Goal: Transaction & Acquisition: Purchase product/service

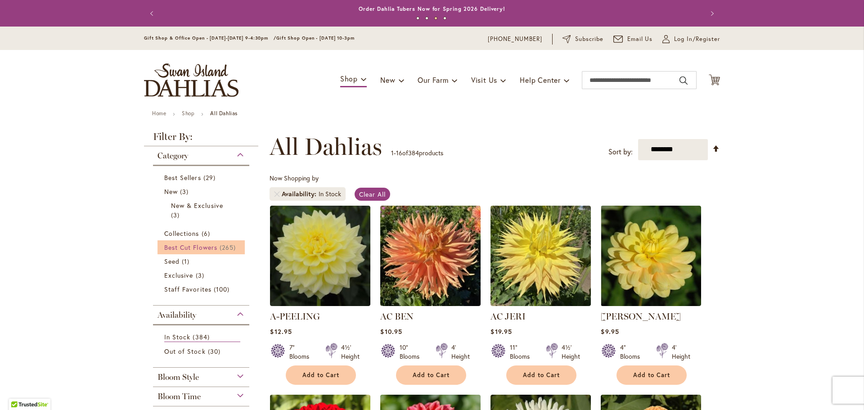
click at [181, 246] on span "Best Cut Flowers" at bounding box center [190, 247] width 53 height 9
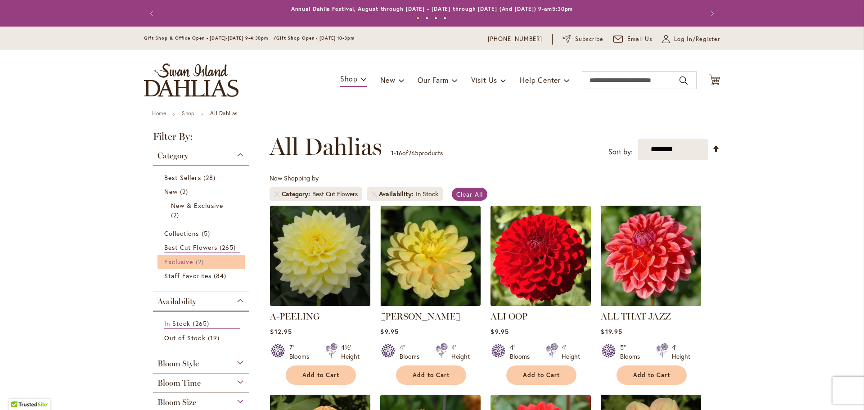
click at [176, 258] on span "Exclusive" at bounding box center [178, 261] width 29 height 9
click at [183, 258] on span "Exclusive" at bounding box center [178, 261] width 29 height 9
click at [190, 273] on span "Staff Favorites" at bounding box center [187, 275] width 47 height 9
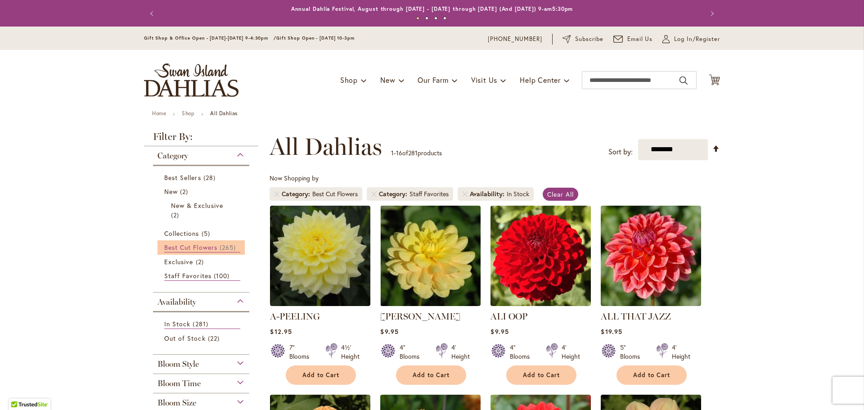
click at [184, 246] on span "Best Cut Flowers" at bounding box center [190, 247] width 53 height 9
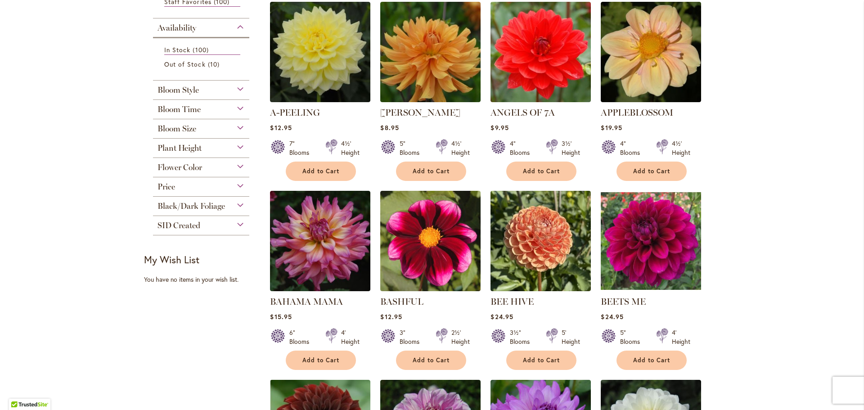
scroll to position [225, 0]
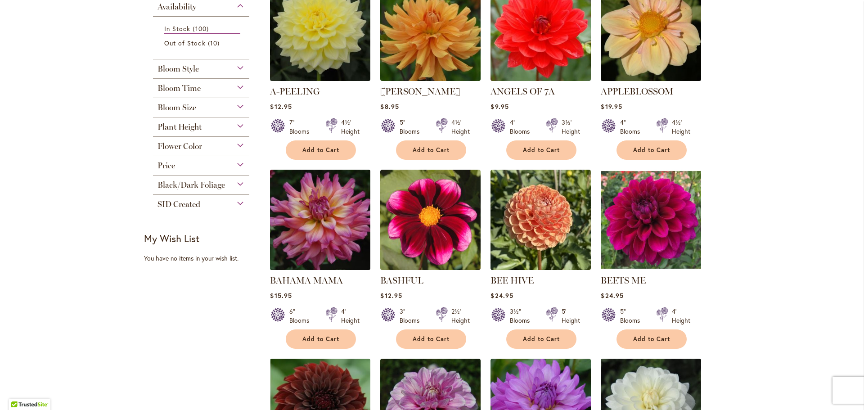
click at [319, 251] on img at bounding box center [320, 219] width 105 height 105
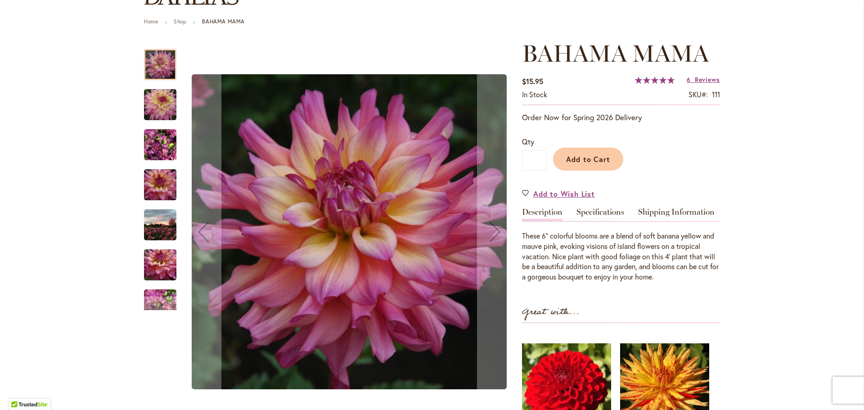
scroll to position [90, 0]
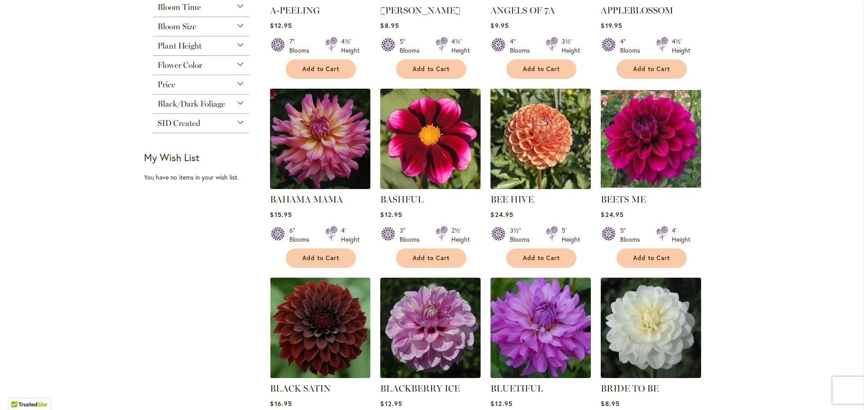
scroll to position [360, 0]
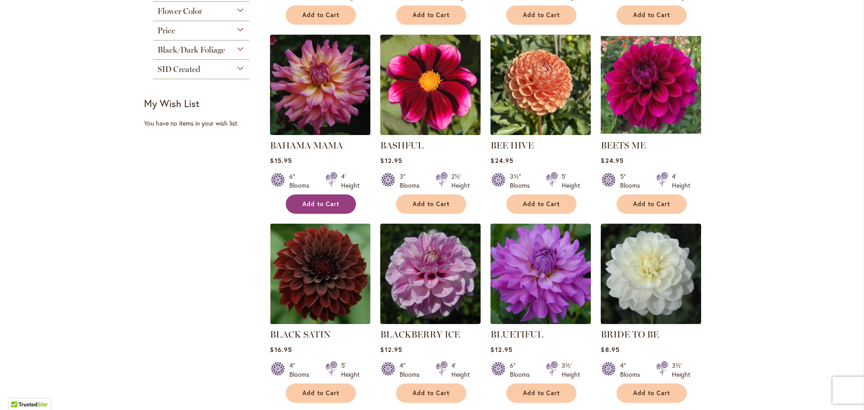
click at [312, 201] on span "Add to Cart" at bounding box center [320, 204] width 37 height 8
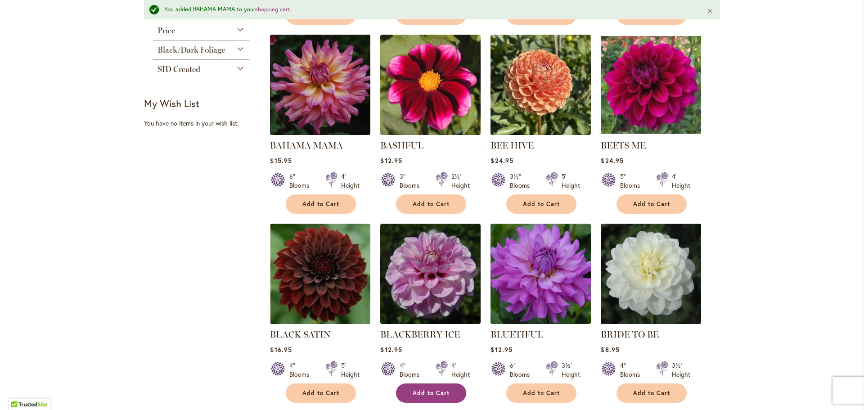
click at [425, 389] on span "Add to Cart" at bounding box center [430, 393] width 37 height 8
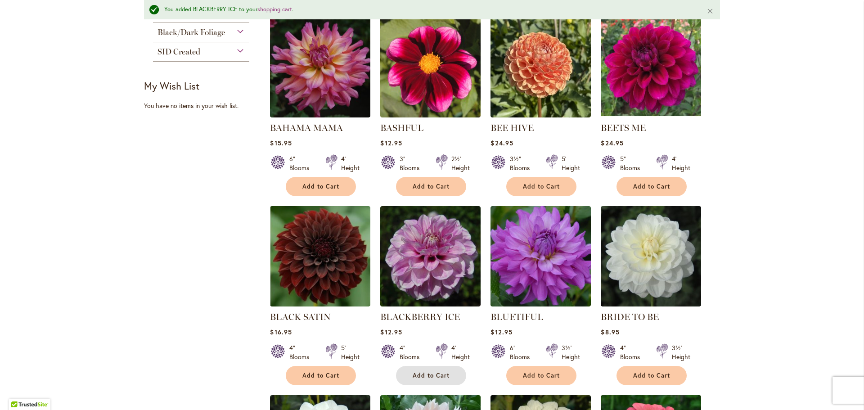
scroll to position [429, 0]
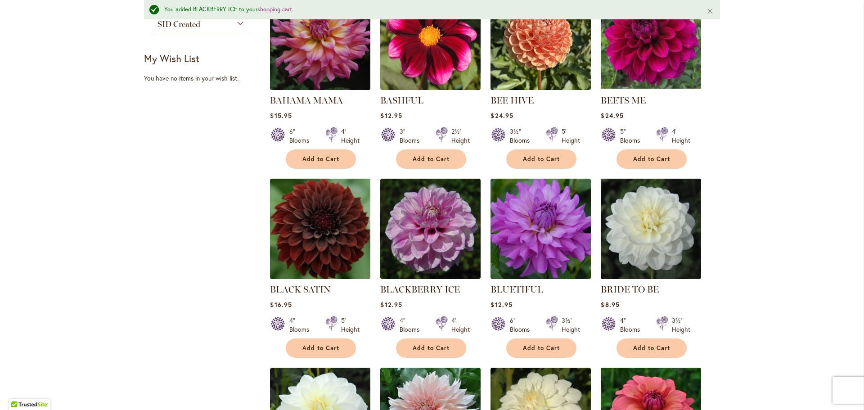
click at [323, 264] on img at bounding box center [320, 228] width 105 height 105
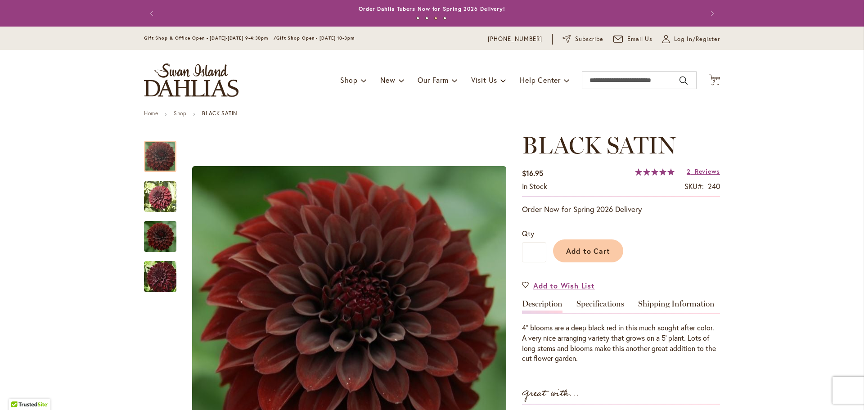
click at [150, 13] on button "Previous" at bounding box center [153, 13] width 18 height 18
click at [176, 112] on link "Shop" at bounding box center [180, 113] width 13 height 7
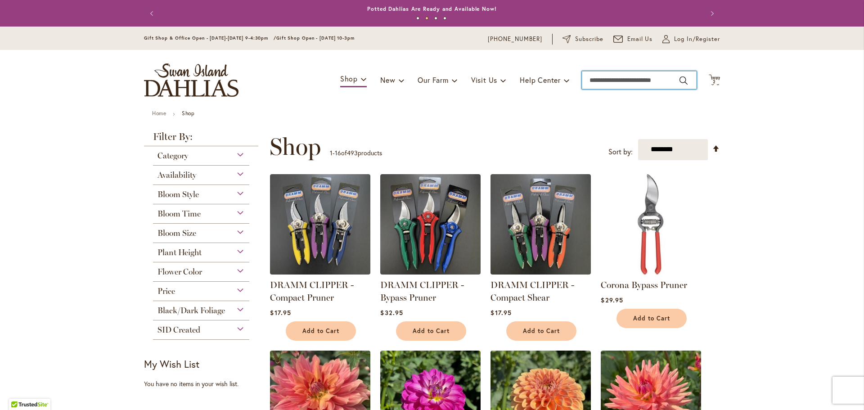
click at [616, 80] on input "Search" at bounding box center [639, 80] width 115 height 18
click at [655, 81] on input "**********" at bounding box center [639, 80] width 115 height 18
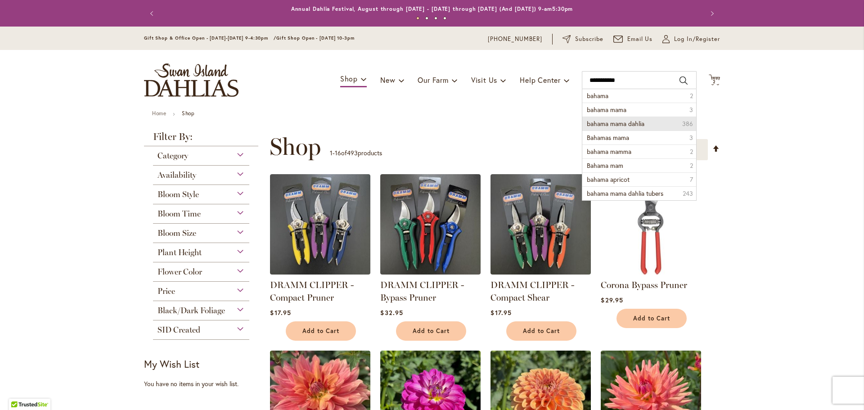
click at [621, 121] on span "bahama mama dahlia" at bounding box center [616, 123] width 58 height 9
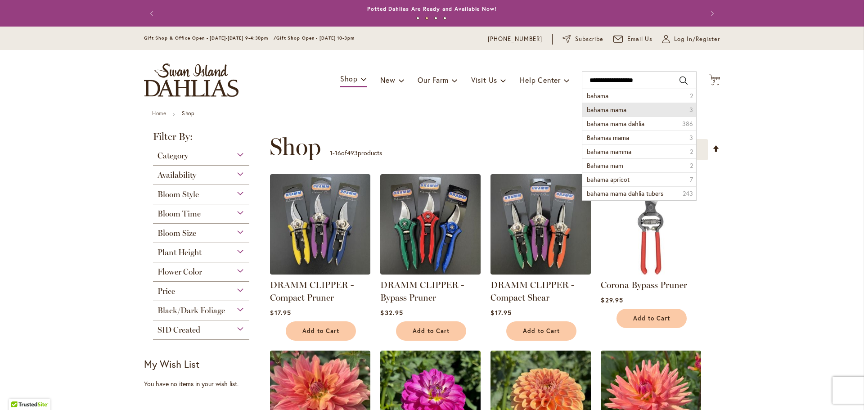
click at [608, 108] on span "bahama mama" at bounding box center [607, 109] width 40 height 9
click at [650, 94] on li "bahama mama 3" at bounding box center [639, 95] width 114 height 13
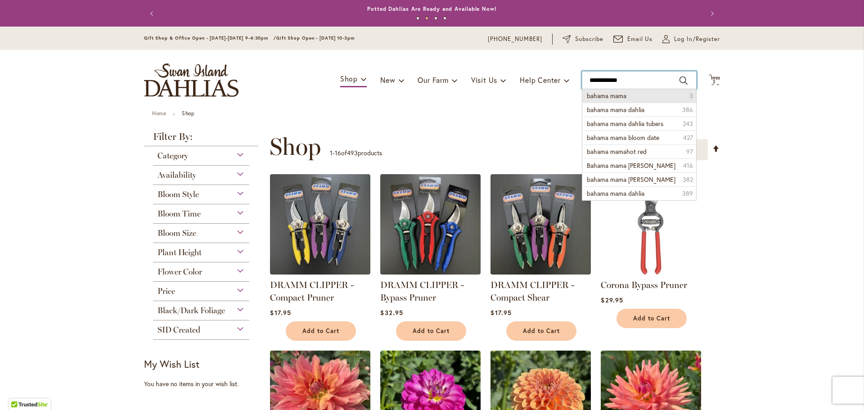
type input "**********"
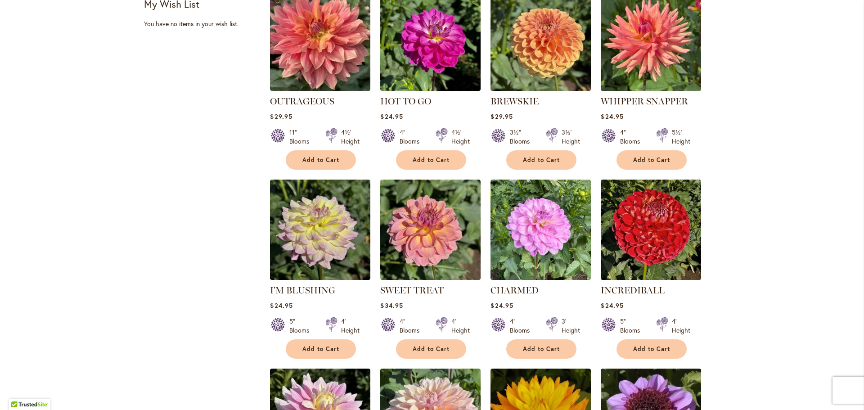
scroll to position [321, 0]
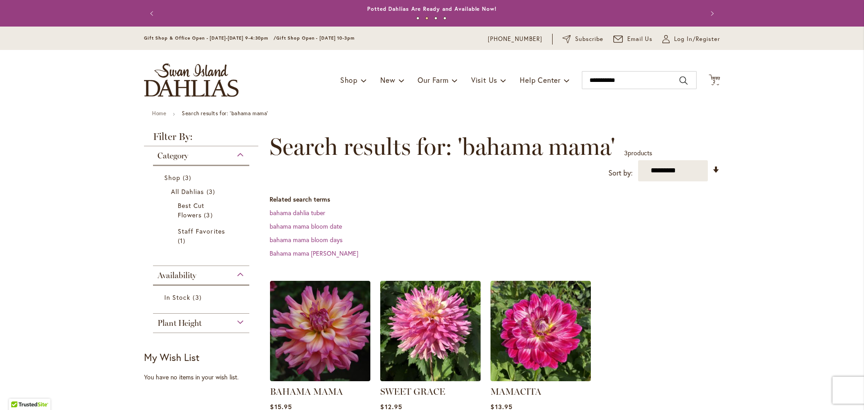
click at [235, 152] on div "Category" at bounding box center [201, 153] width 96 height 14
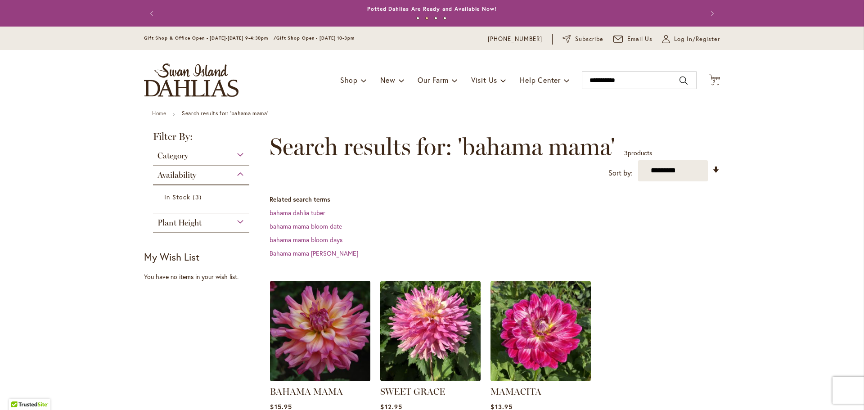
click at [235, 152] on div "Category" at bounding box center [201, 153] width 96 height 14
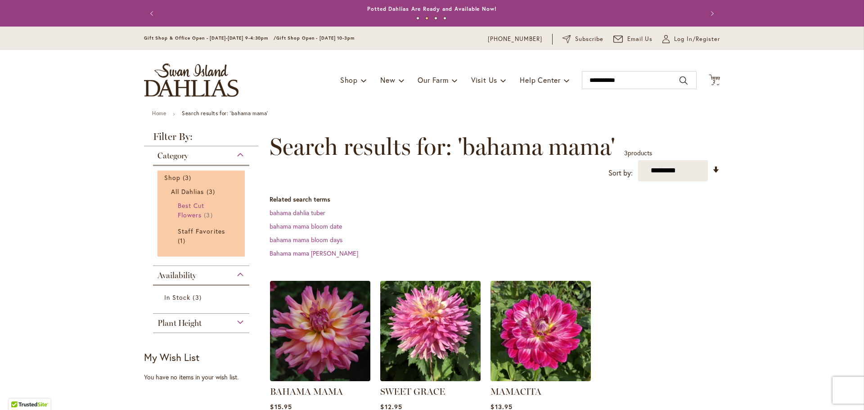
click at [185, 207] on span "Best Cut Flowers" at bounding box center [191, 210] width 27 height 18
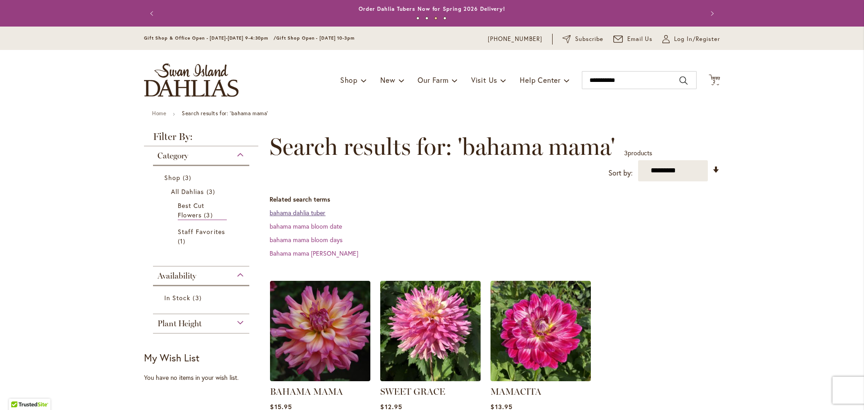
click at [299, 210] on link "bahama dahlia tuber" at bounding box center [297, 212] width 56 height 9
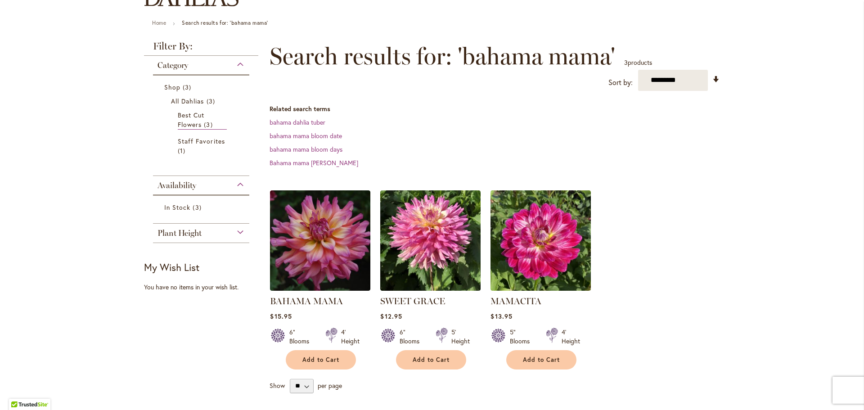
scroll to position [135, 0]
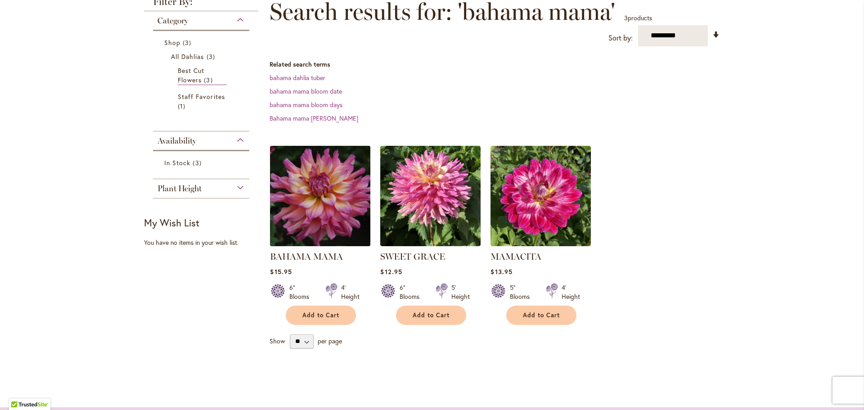
click at [309, 239] on img at bounding box center [320, 195] width 105 height 105
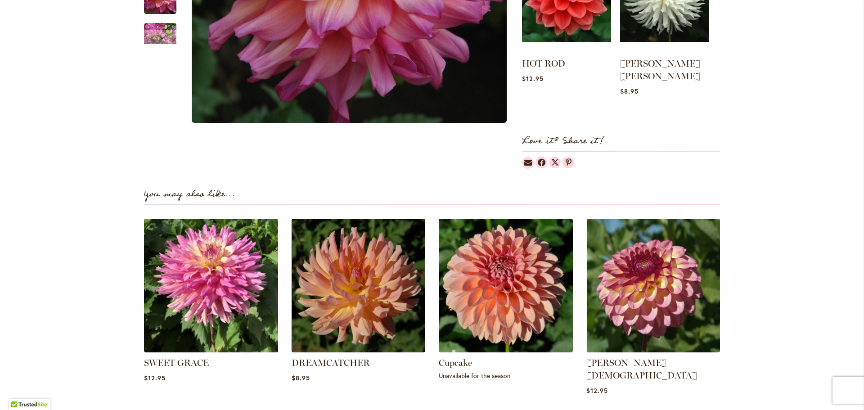
scroll to position [495, 0]
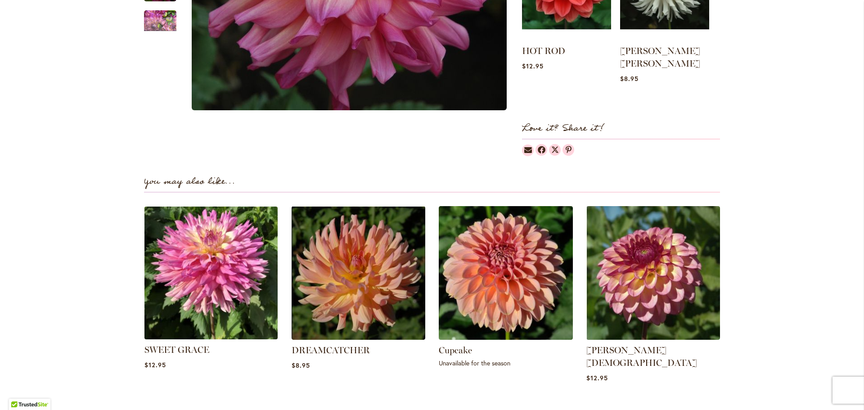
click at [193, 263] on img at bounding box center [210, 272] width 139 height 139
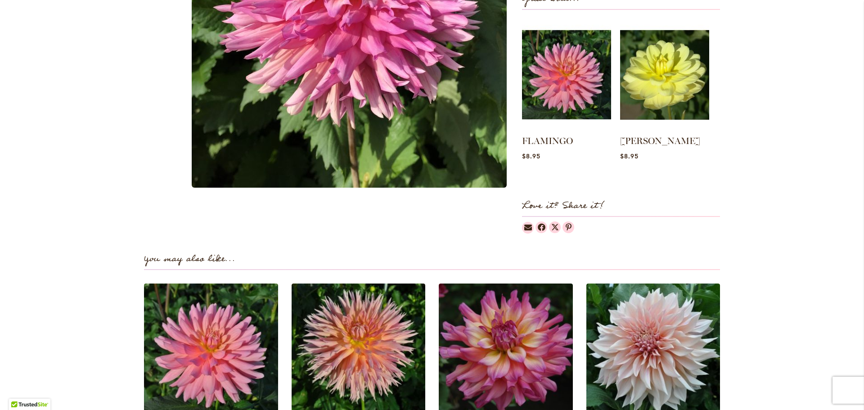
scroll to position [585, 0]
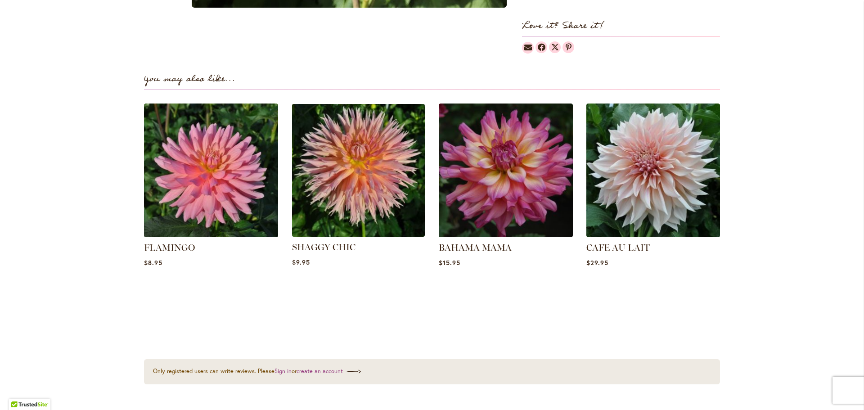
click at [345, 195] on img at bounding box center [357, 169] width 139 height 139
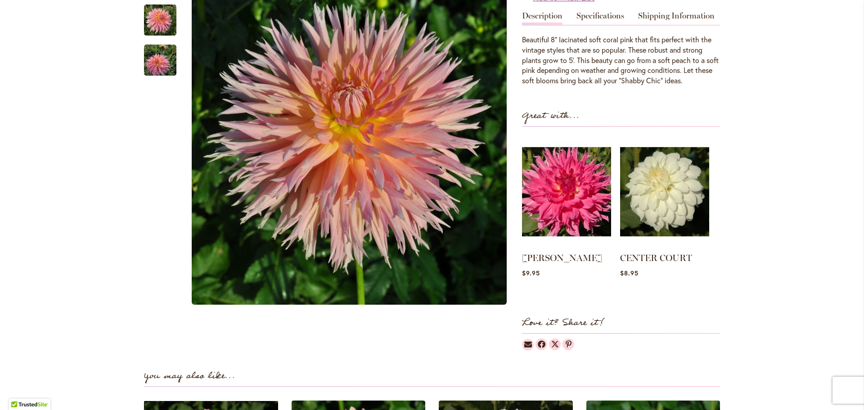
scroll to position [315, 0]
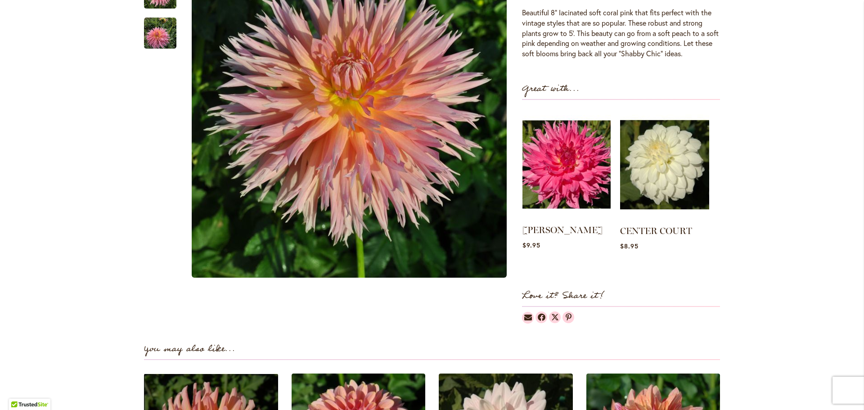
click at [566, 188] on img at bounding box center [566, 164] width 88 height 110
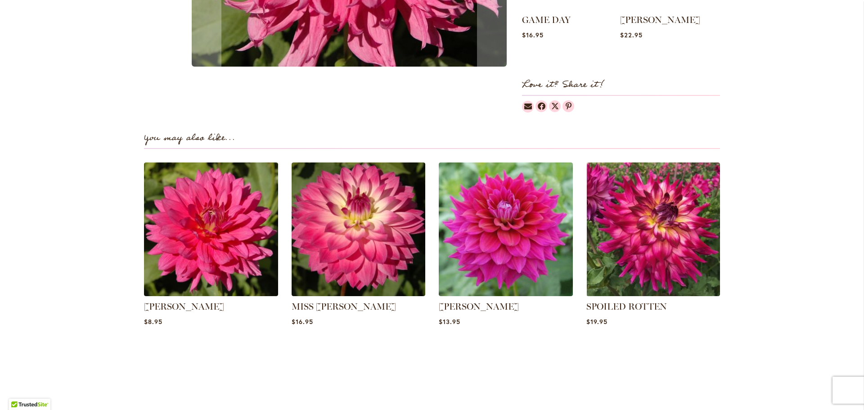
scroll to position [540, 0]
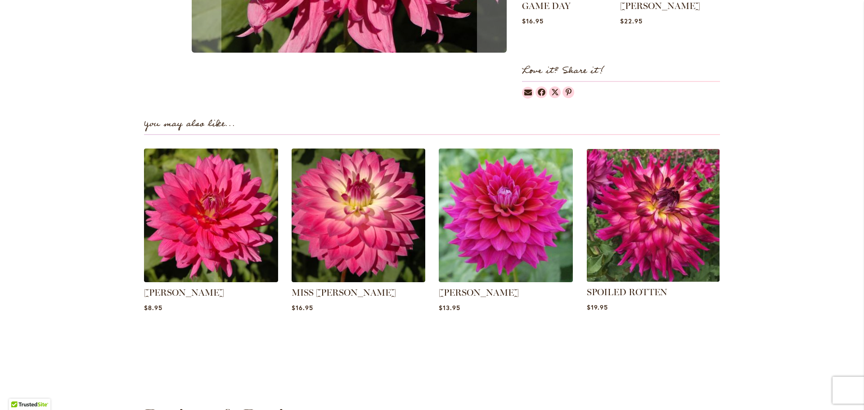
click at [659, 233] on img at bounding box center [652, 214] width 139 height 139
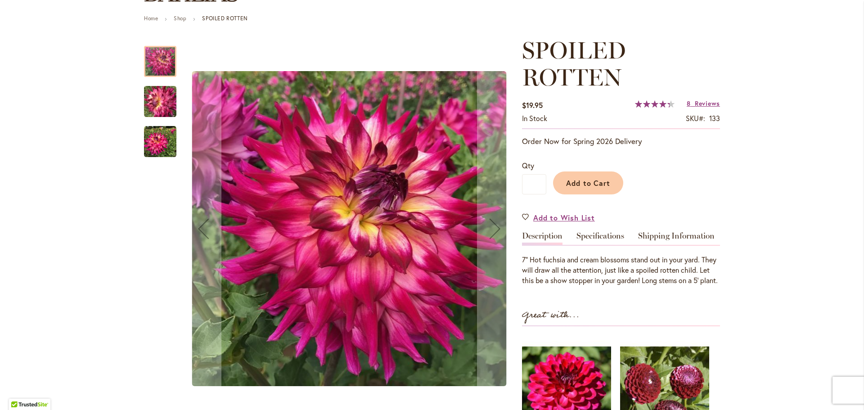
scroll to position [45, 0]
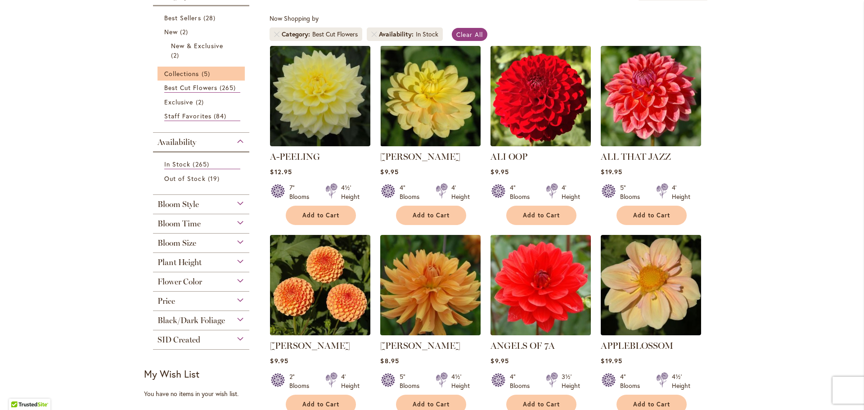
scroll to position [135, 0]
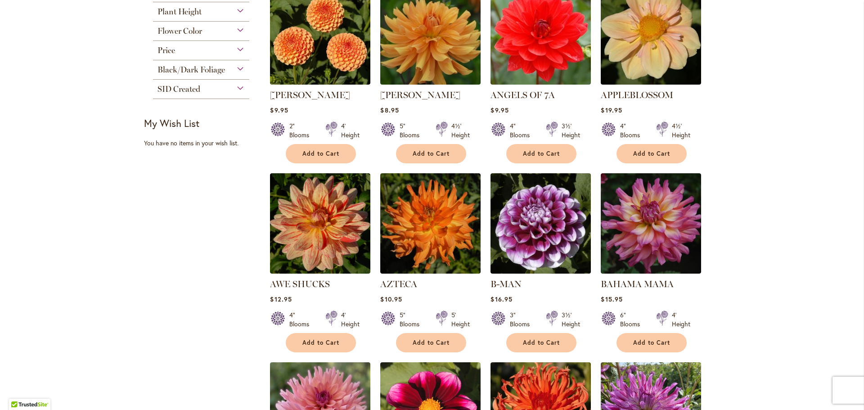
scroll to position [405, 0]
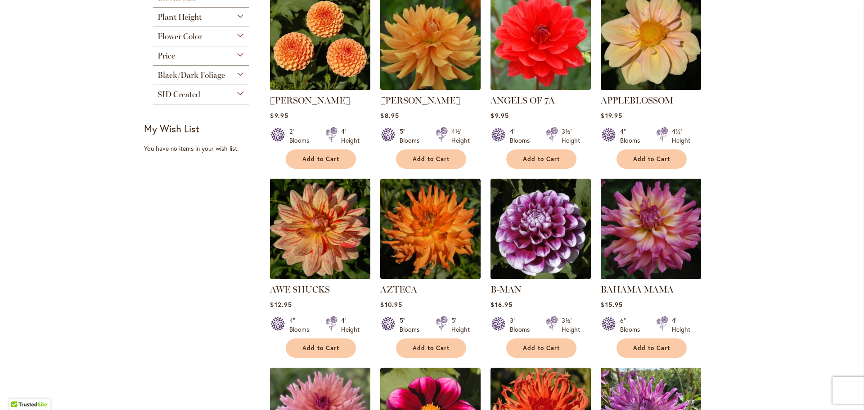
click at [647, 226] on img at bounding box center [650, 228] width 105 height 105
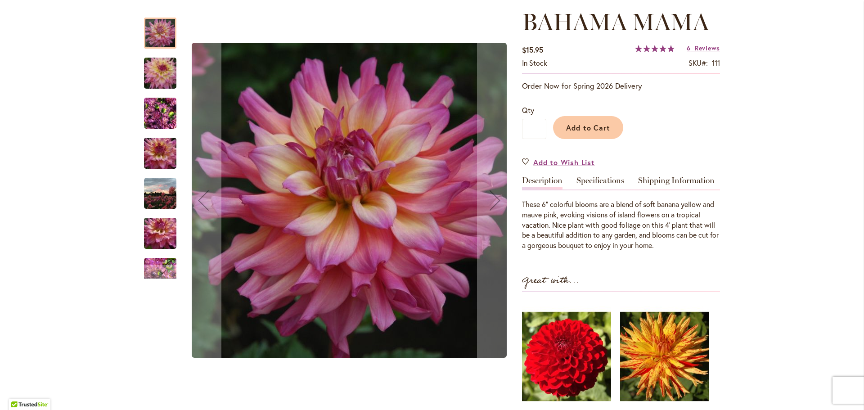
scroll to position [180, 0]
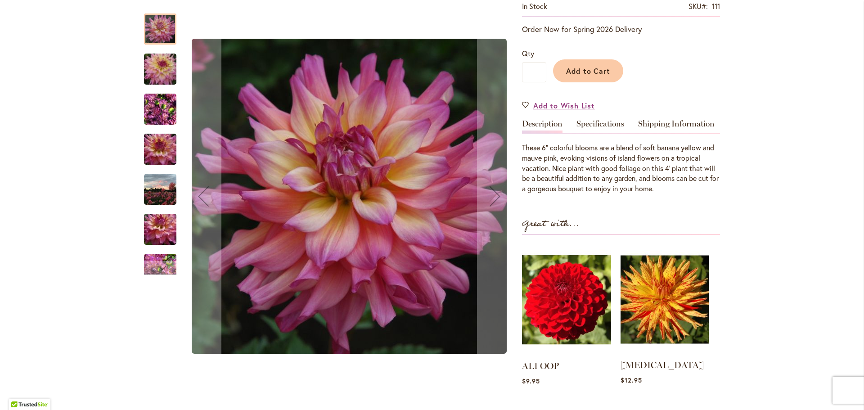
click at [671, 296] on img at bounding box center [664, 299] width 88 height 110
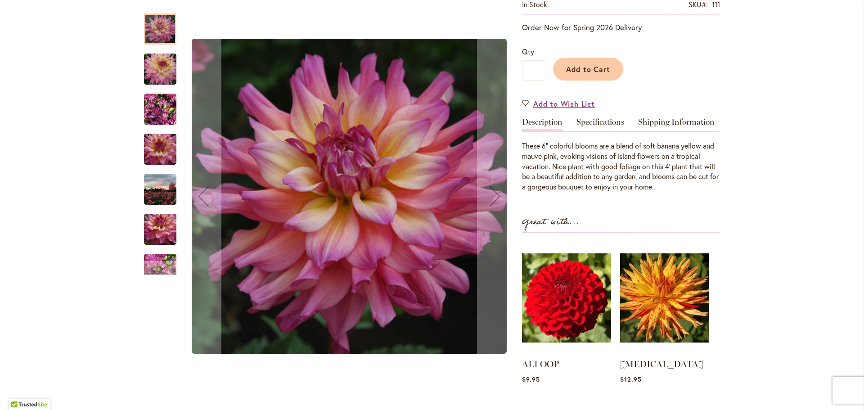
scroll to position [135, 0]
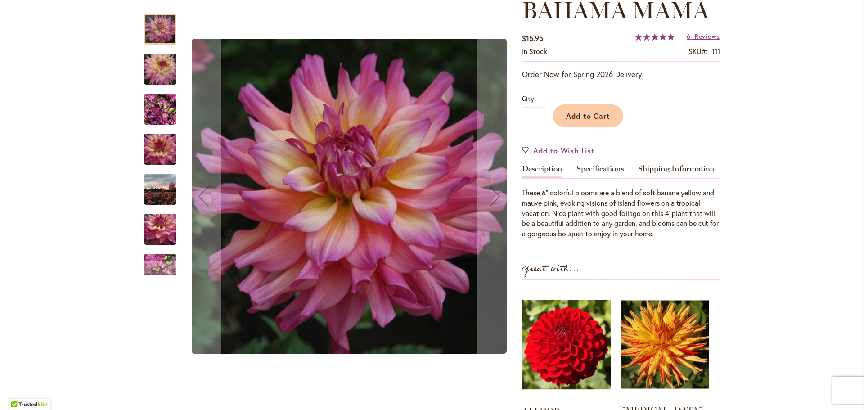
click at [672, 327] on img at bounding box center [664, 344] width 88 height 110
click at [154, 106] on img "Bahama Mama" at bounding box center [160, 109] width 32 height 43
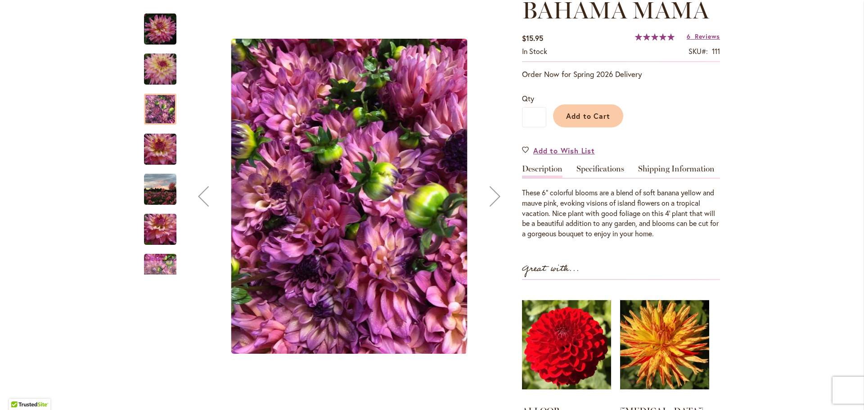
click at [198, 195] on div "Previous" at bounding box center [203, 196] width 36 height 36
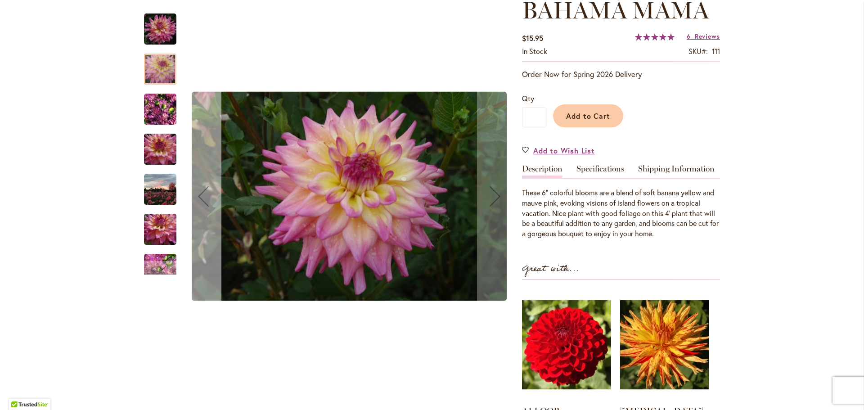
click at [198, 195] on div "Previous" at bounding box center [203, 196] width 36 height 36
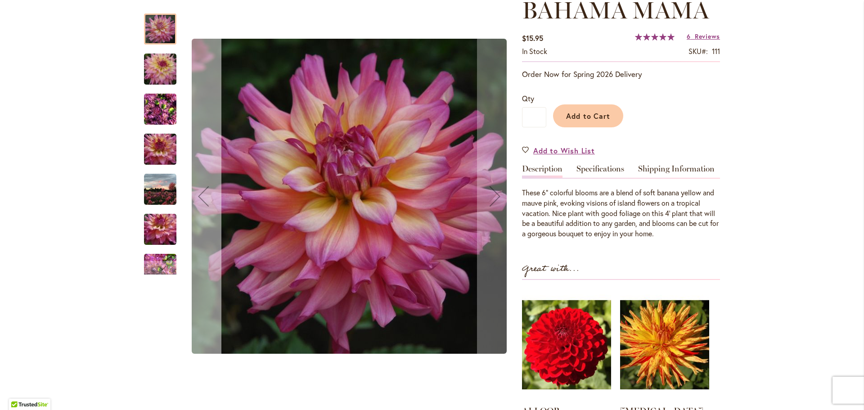
click at [199, 195] on div "Previous" at bounding box center [203, 196] width 36 height 36
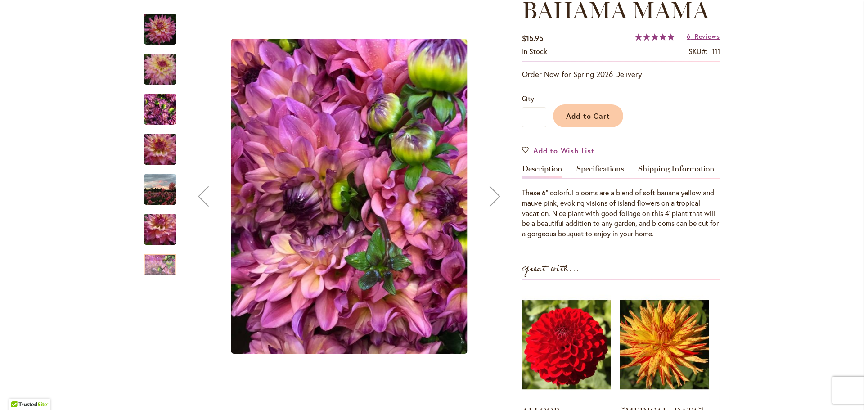
click at [199, 195] on div "Previous" at bounding box center [203, 196] width 36 height 36
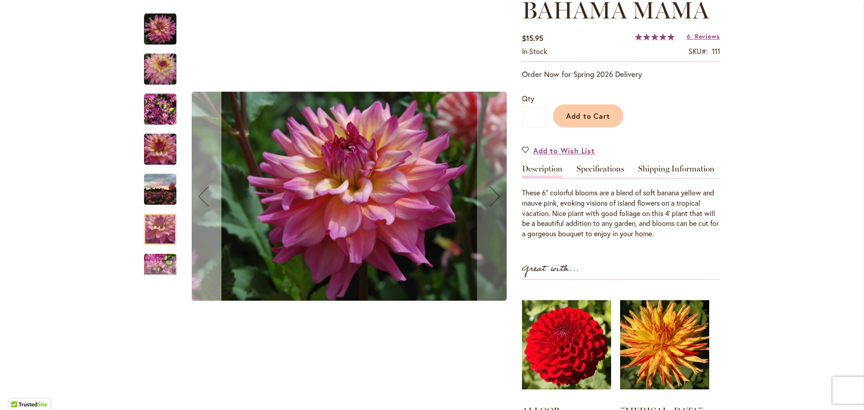
click at [201, 192] on div "Previous" at bounding box center [203, 196] width 36 height 36
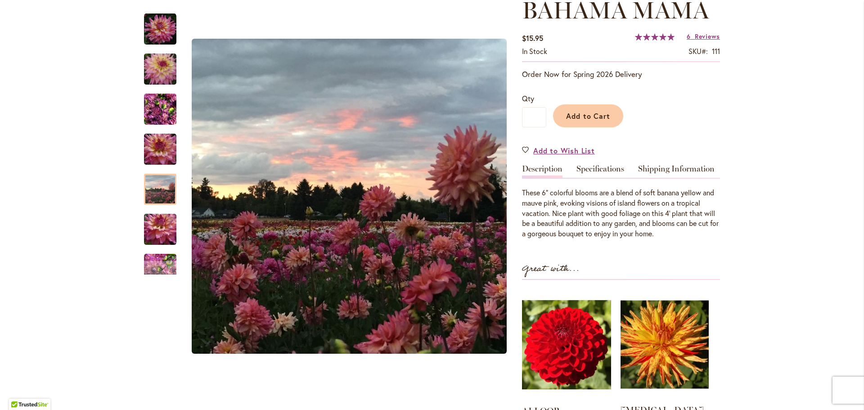
click at [673, 327] on img at bounding box center [664, 344] width 88 height 110
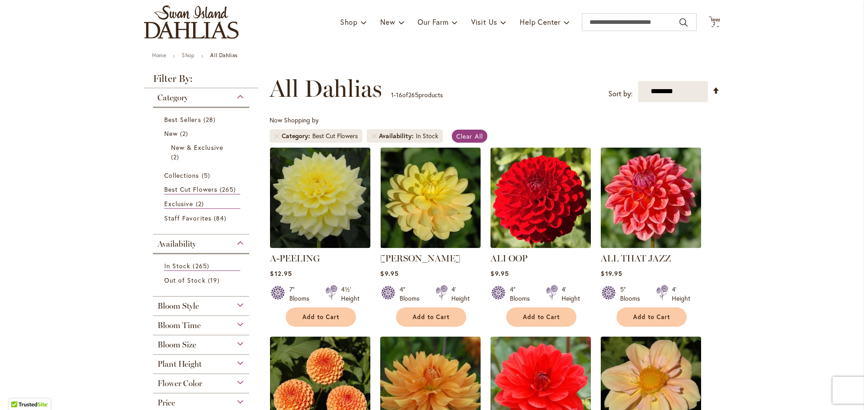
scroll to position [45, 0]
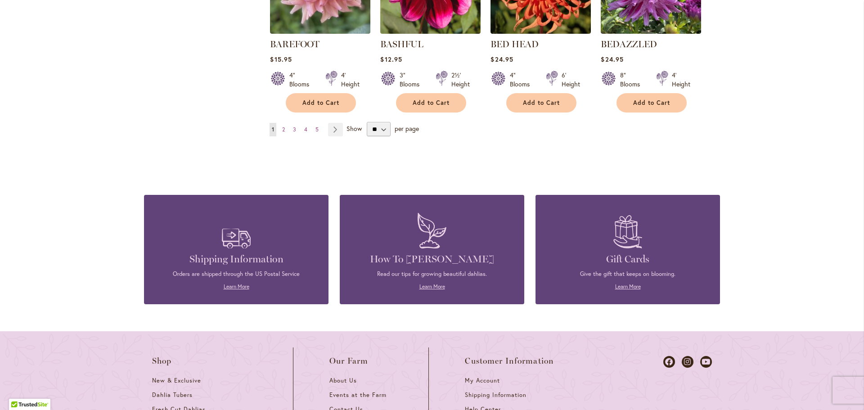
scroll to position [675, 0]
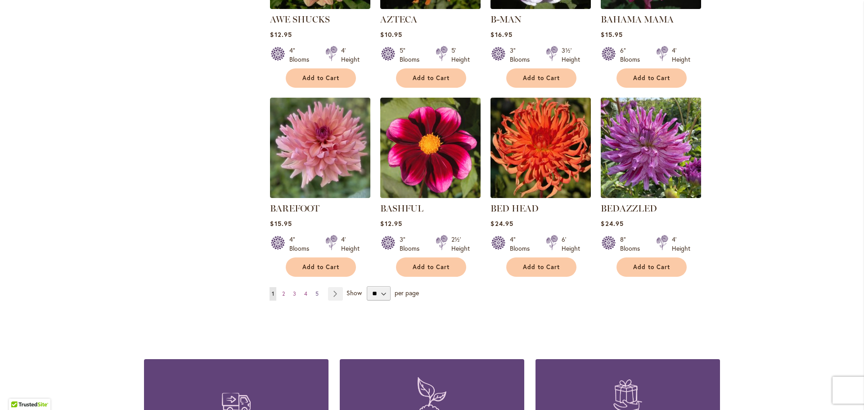
click at [316, 288] on link "Page 5" at bounding box center [317, 293] width 8 height 13
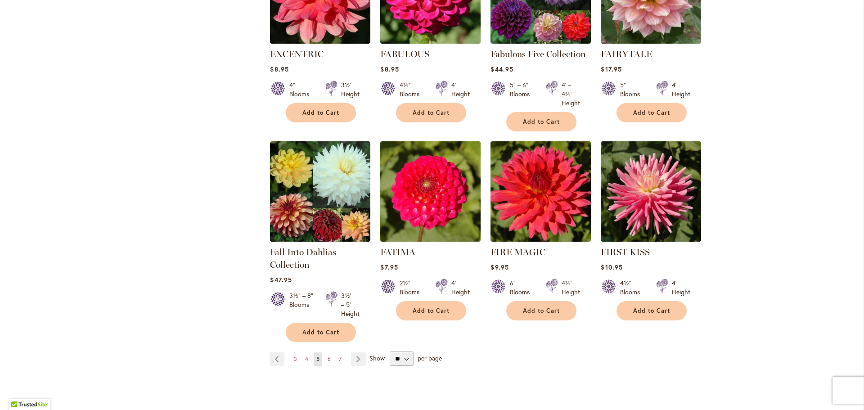
scroll to position [675, 0]
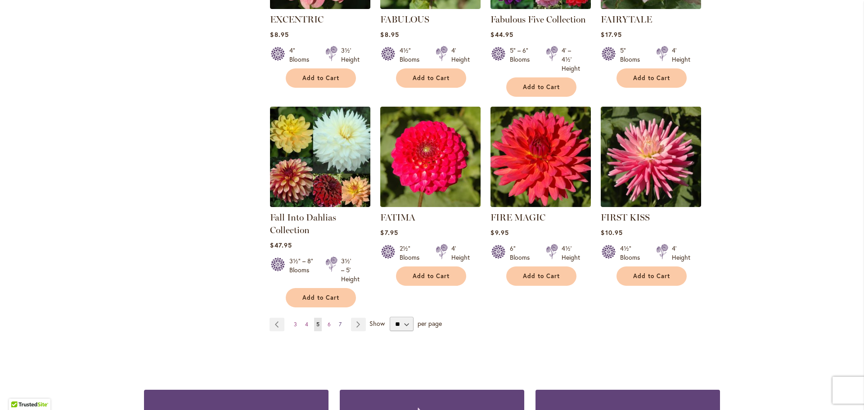
click at [339, 321] on span "7" at bounding box center [340, 324] width 3 height 7
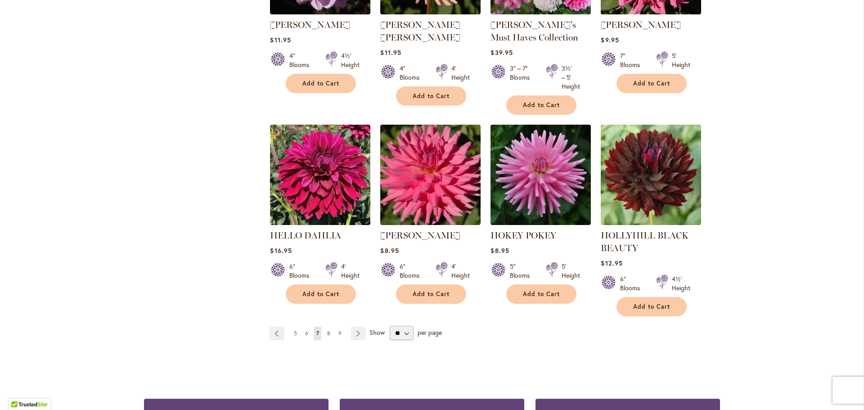
scroll to position [675, 0]
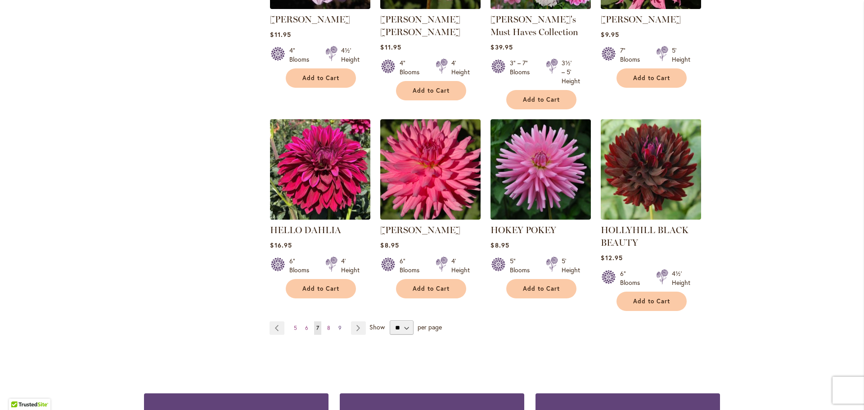
click at [338, 324] on span "9" at bounding box center [339, 327] width 3 height 7
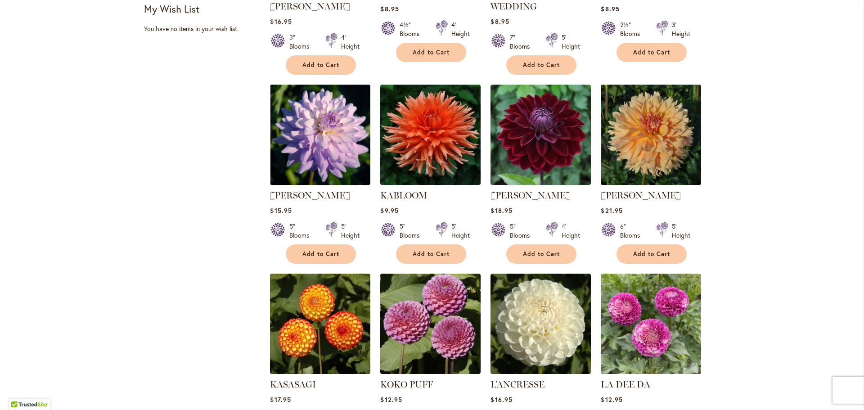
scroll to position [630, 0]
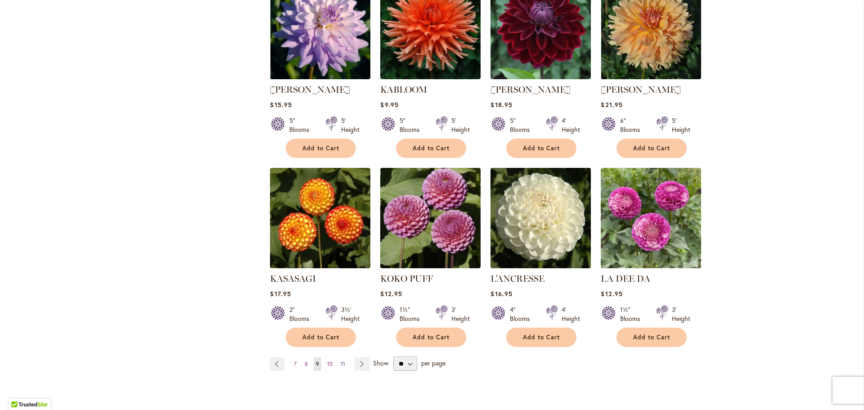
click at [341, 360] on span "11" at bounding box center [343, 363] width 4 height 7
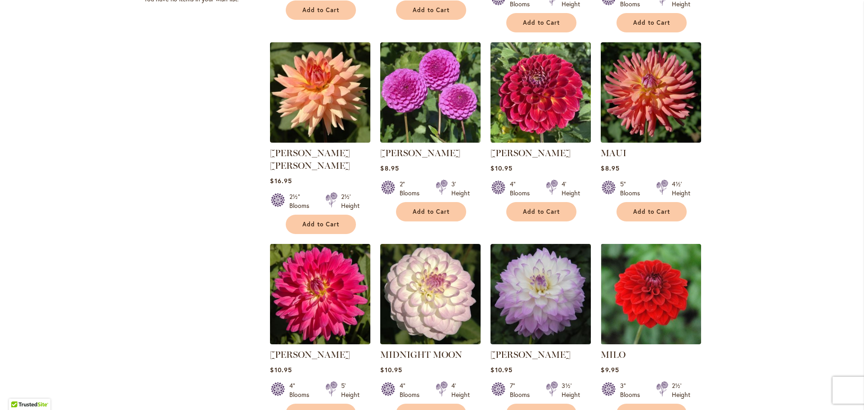
scroll to position [630, 0]
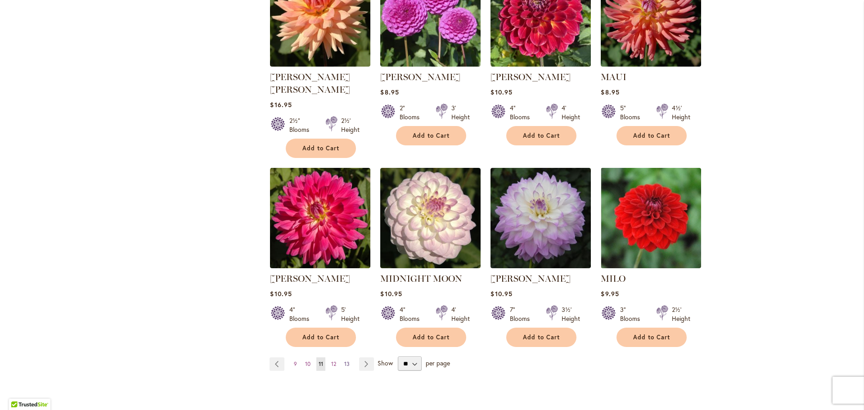
click at [345, 360] on span "13" at bounding box center [346, 363] width 5 height 7
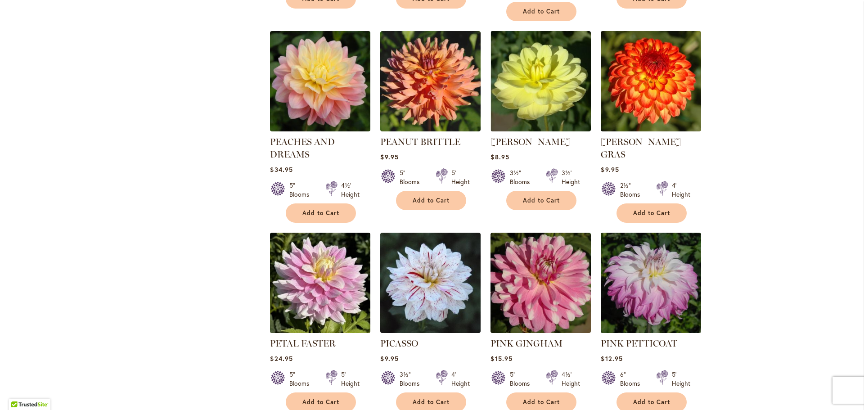
scroll to position [720, 0]
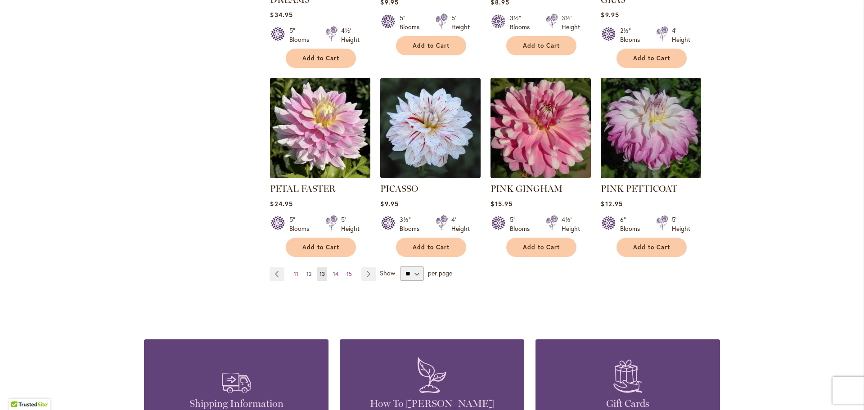
click at [306, 270] on span "12" at bounding box center [308, 273] width 5 height 7
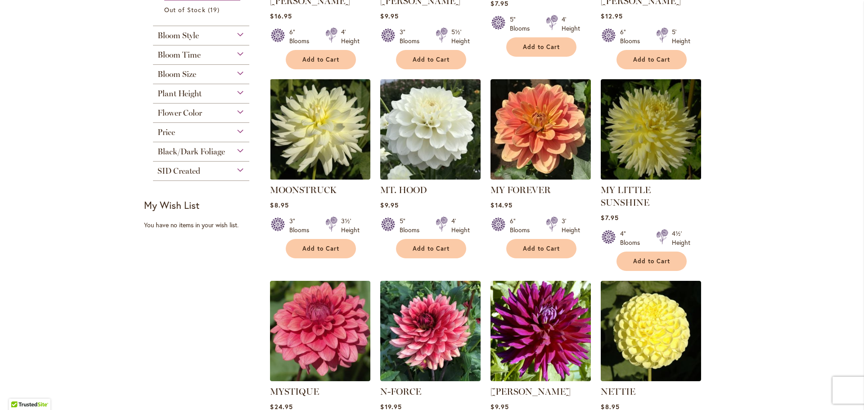
scroll to position [315, 0]
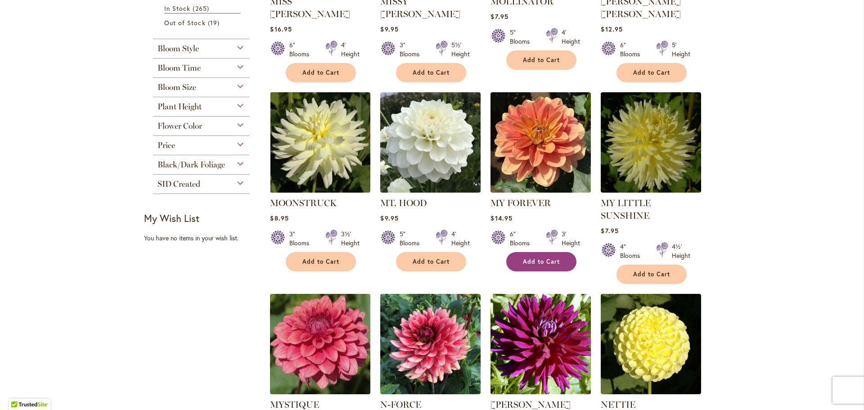
click at [530, 258] on span "Add to Cart" at bounding box center [541, 262] width 37 height 8
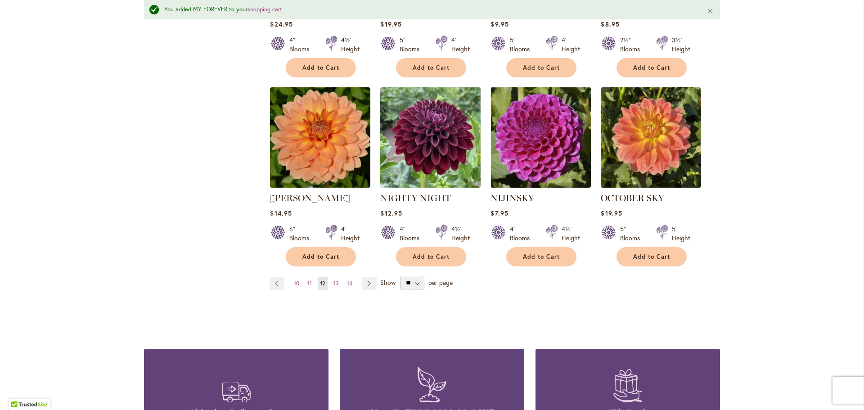
scroll to position [744, 0]
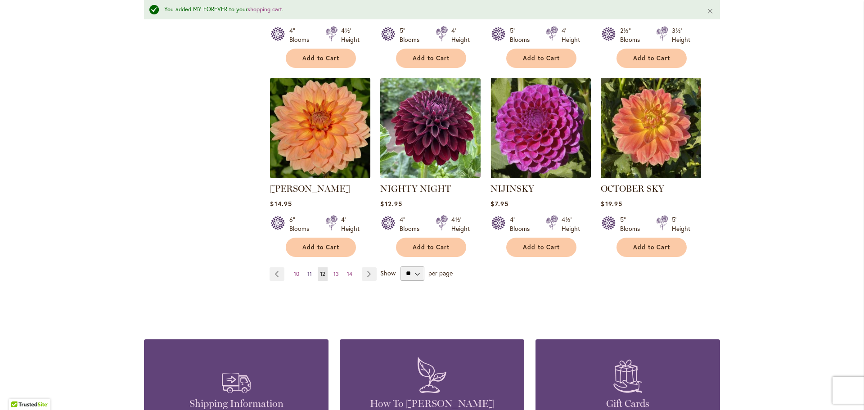
click at [308, 270] on span "11" at bounding box center [309, 273] width 4 height 7
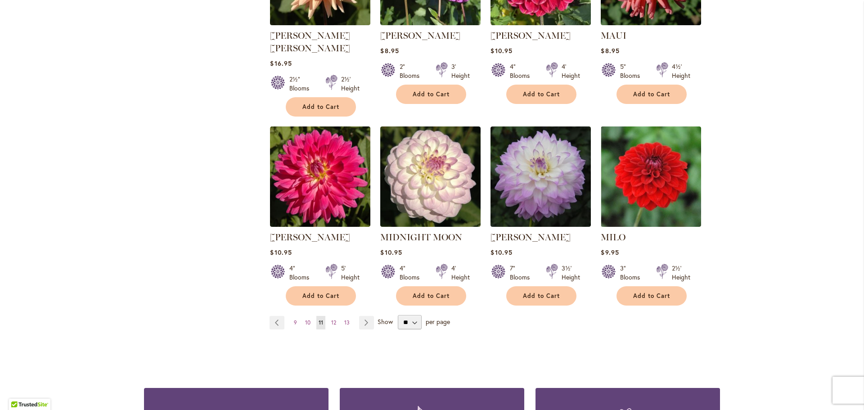
scroll to position [675, 0]
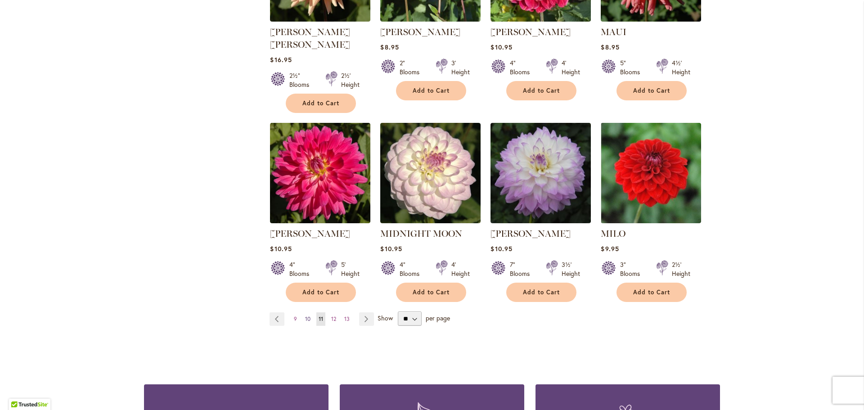
click at [305, 315] on span "10" at bounding box center [307, 318] width 5 height 7
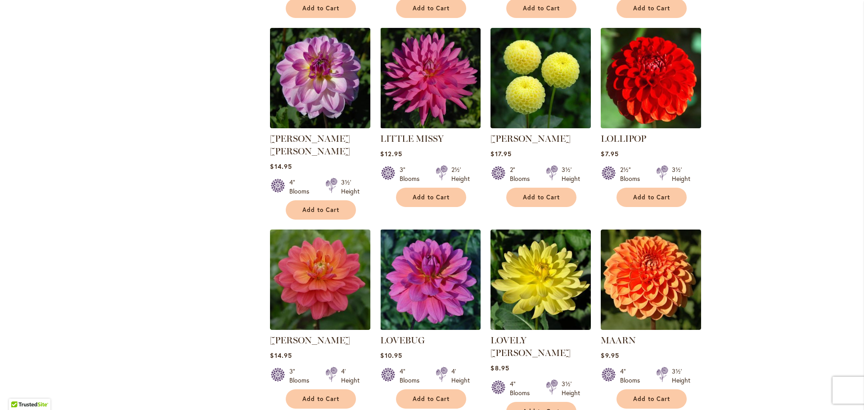
scroll to position [585, 0]
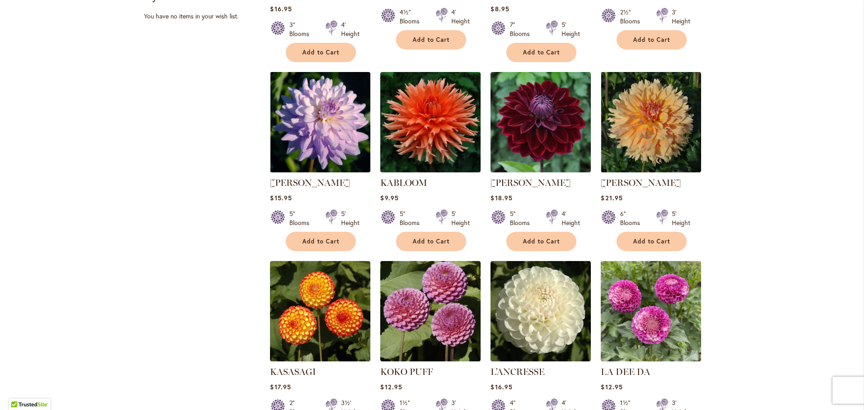
scroll to position [540, 0]
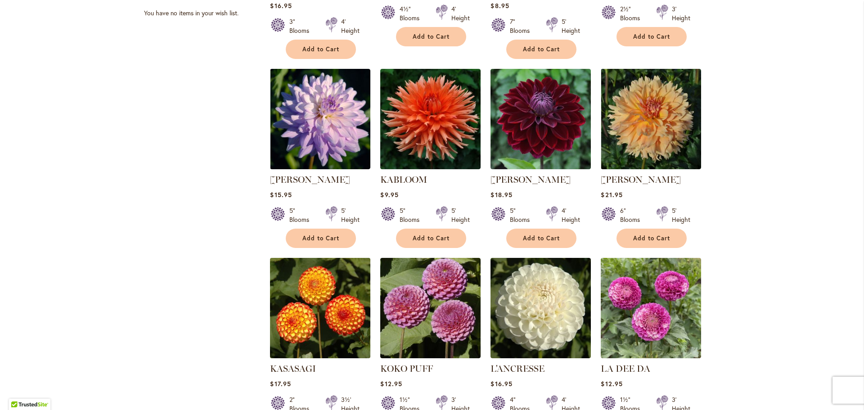
click at [322, 316] on img at bounding box center [320, 307] width 105 height 105
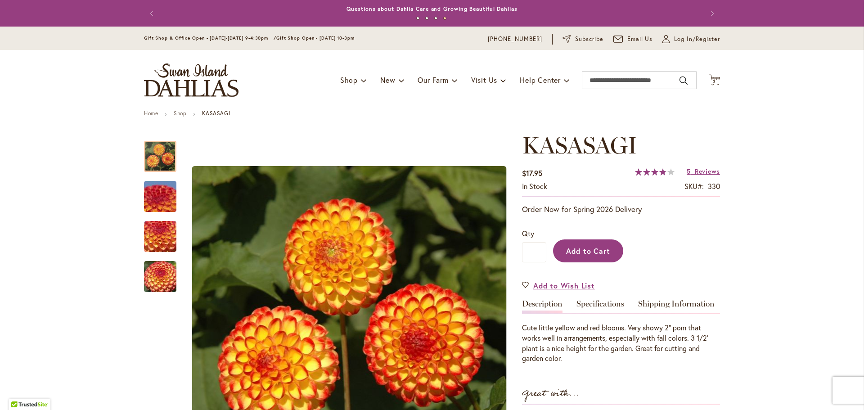
click at [578, 247] on span "Add to Cart" at bounding box center [588, 250] width 45 height 9
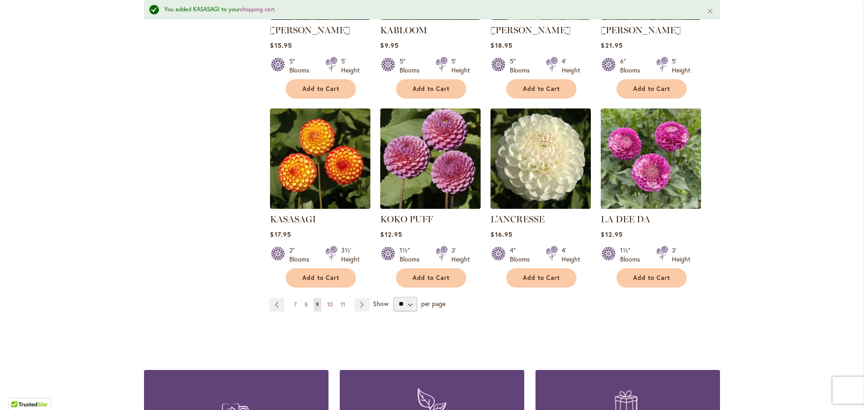
scroll to position [744, 0]
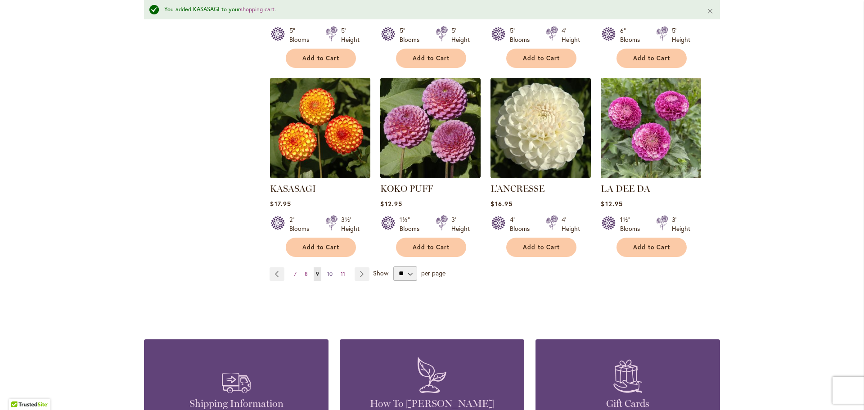
click at [327, 270] on span "10" at bounding box center [329, 273] width 5 height 7
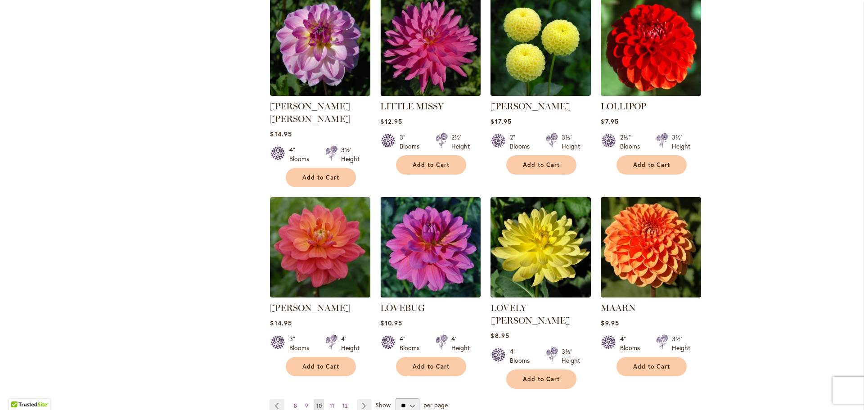
scroll to position [675, 0]
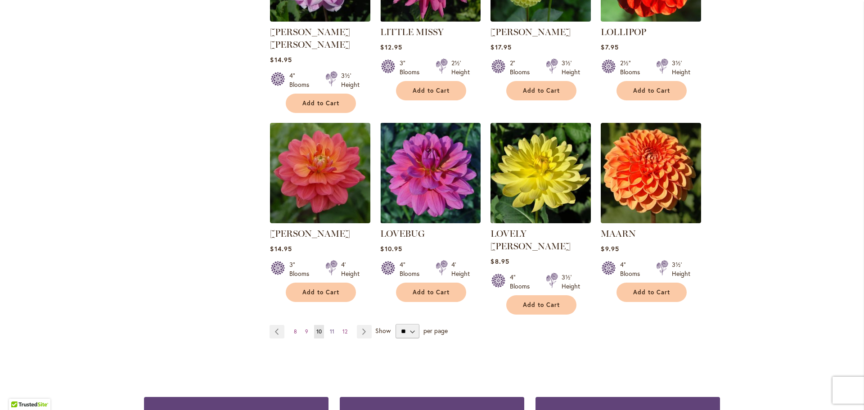
click at [330, 328] on span "11" at bounding box center [332, 331] width 4 height 7
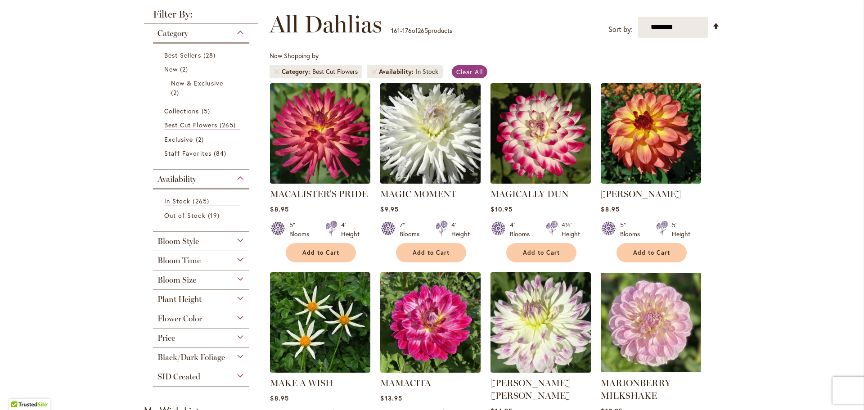
scroll to position [135, 0]
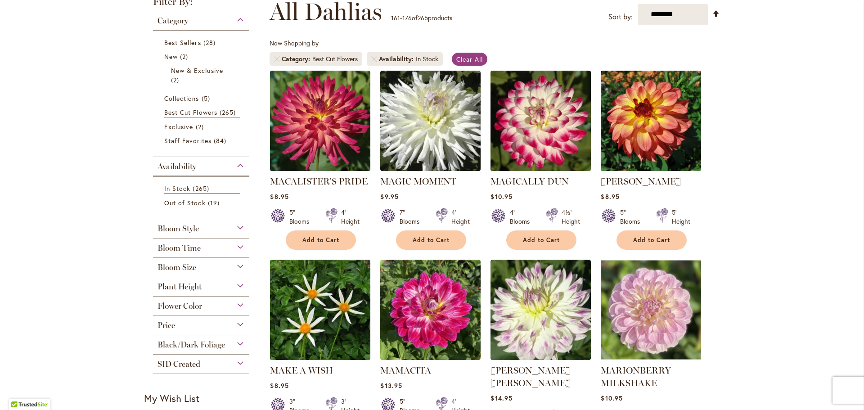
click at [537, 137] on img at bounding box center [540, 120] width 105 height 105
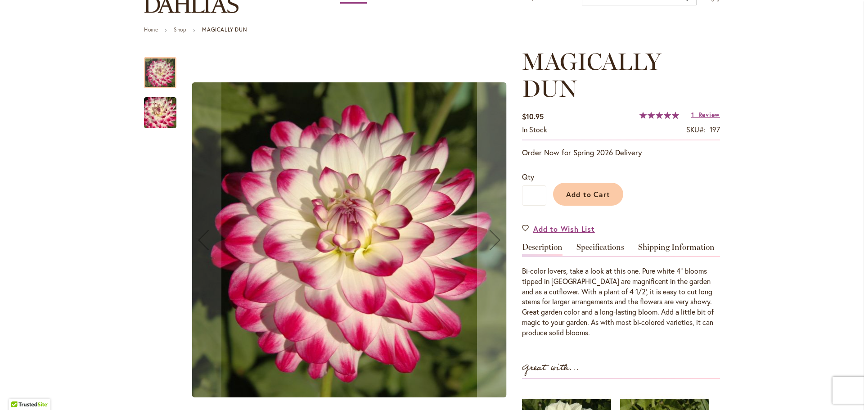
scroll to position [90, 0]
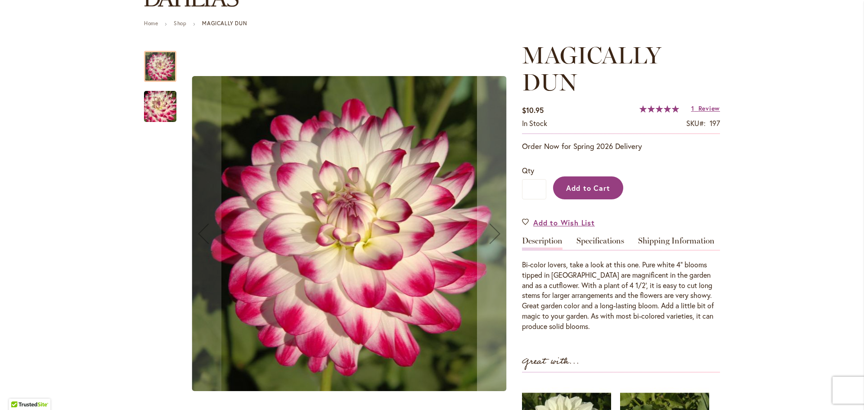
click at [576, 188] on span "Add to Cart" at bounding box center [588, 187] width 45 height 9
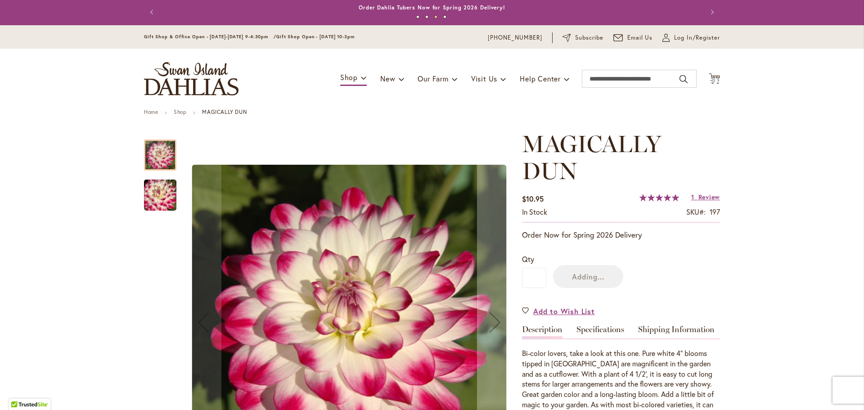
scroll to position [0, 0]
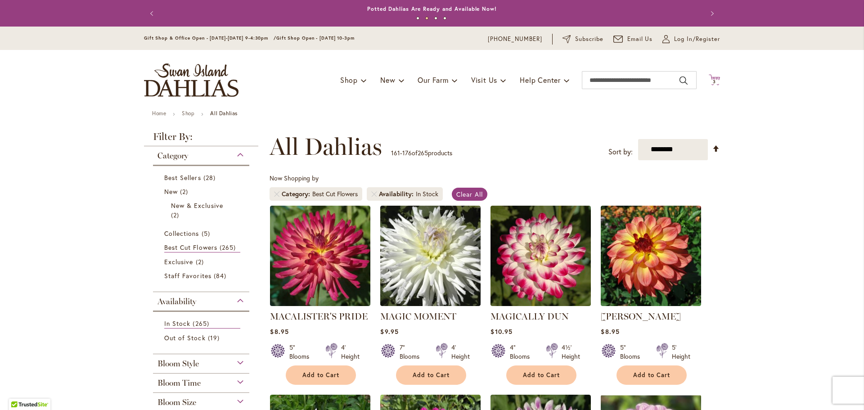
click at [713, 80] on span "3 3 items" at bounding box center [714, 82] width 9 height 4
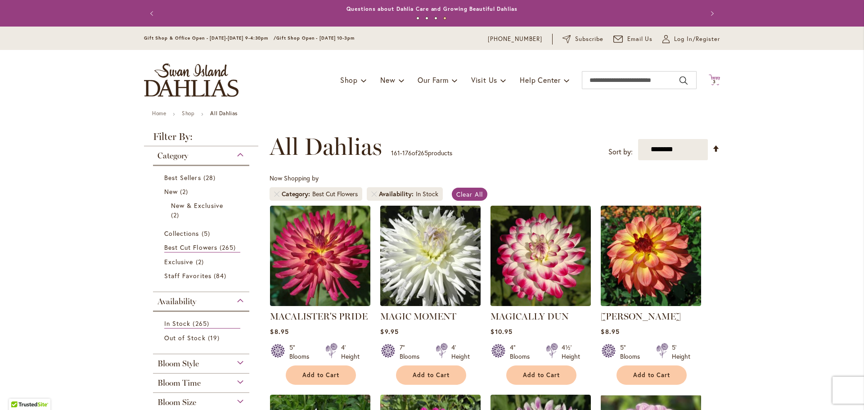
click at [715, 80] on span "3 3 items" at bounding box center [714, 82] width 9 height 4
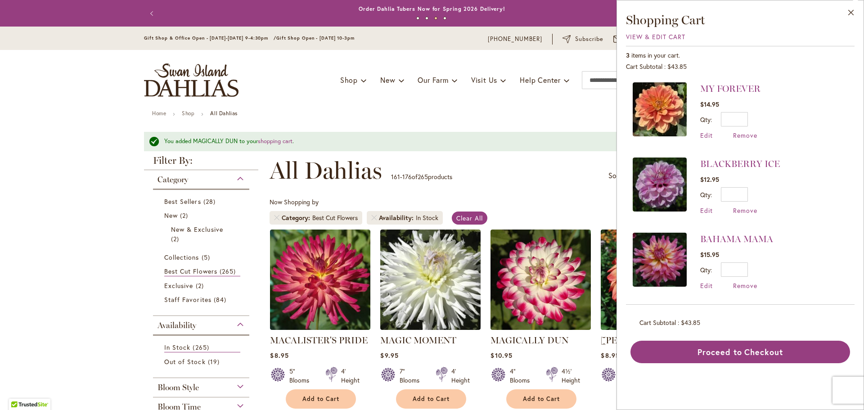
click at [587, 174] on div "**********" at bounding box center [494, 170] width 450 height 27
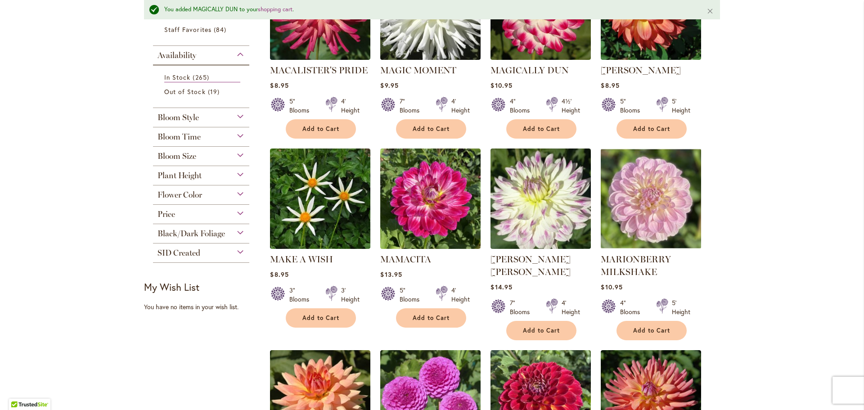
scroll to position [246, 0]
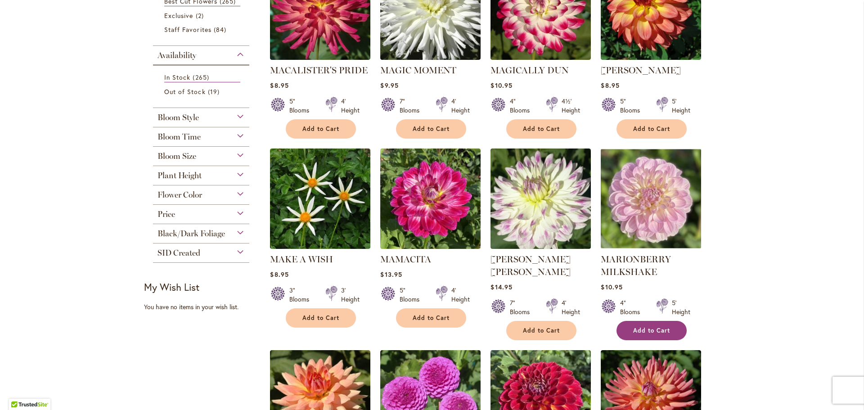
click at [650, 328] on span "Add to Cart" at bounding box center [651, 331] width 37 height 8
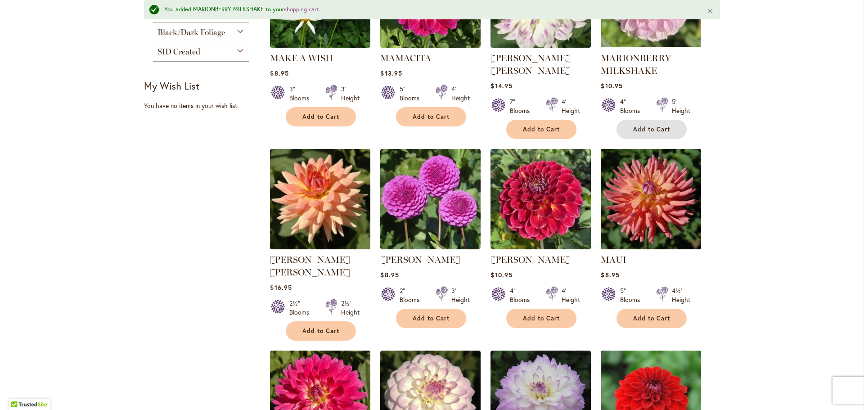
scroll to position [495, 0]
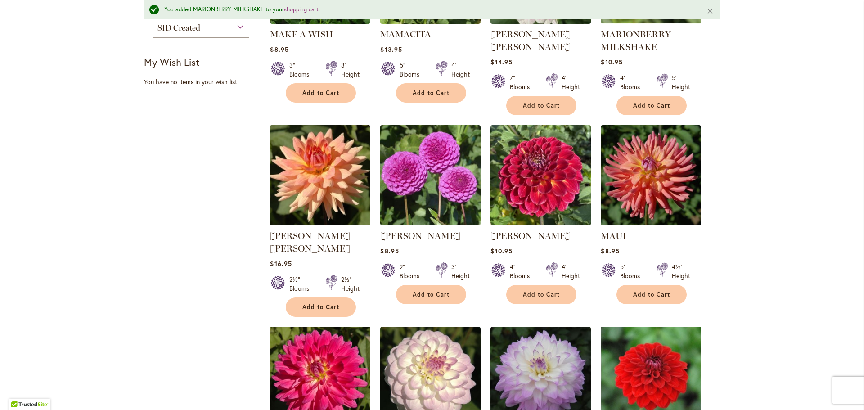
click at [295, 187] on img at bounding box center [320, 174] width 105 height 105
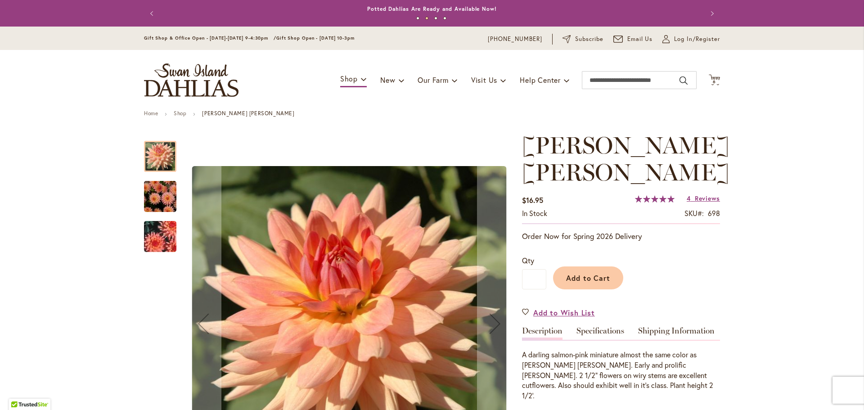
click at [153, 194] on img "Mary Jo" at bounding box center [160, 196] width 65 height 43
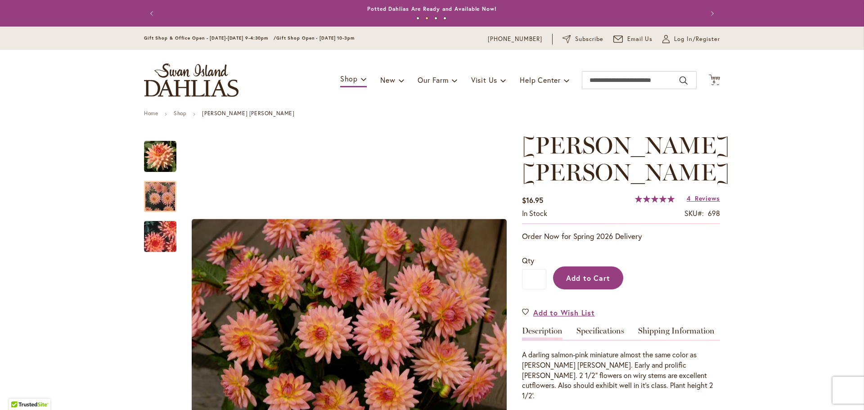
click at [580, 273] on span "Add to Cart" at bounding box center [588, 277] width 45 height 9
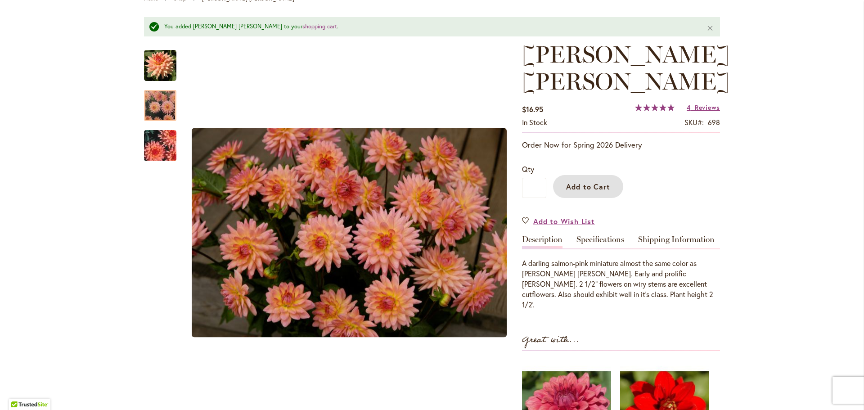
scroll to position [45, 0]
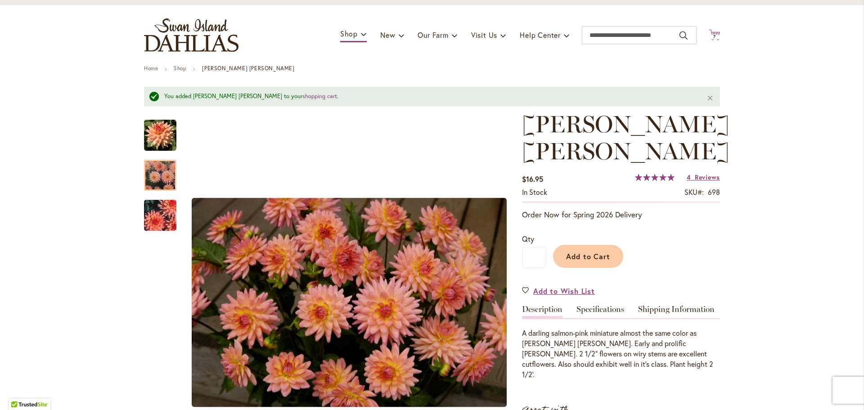
click at [711, 34] on icon "Cart .cls-1 { fill: #231f20; }" at bounding box center [713, 34] width 11 height 11
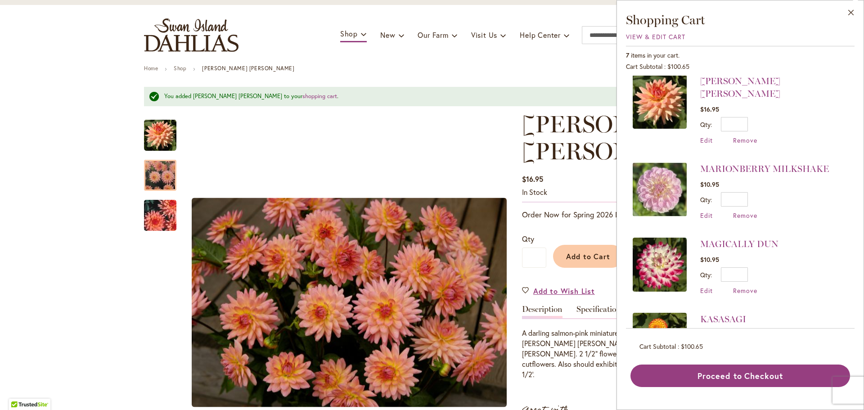
scroll to position [0, 0]
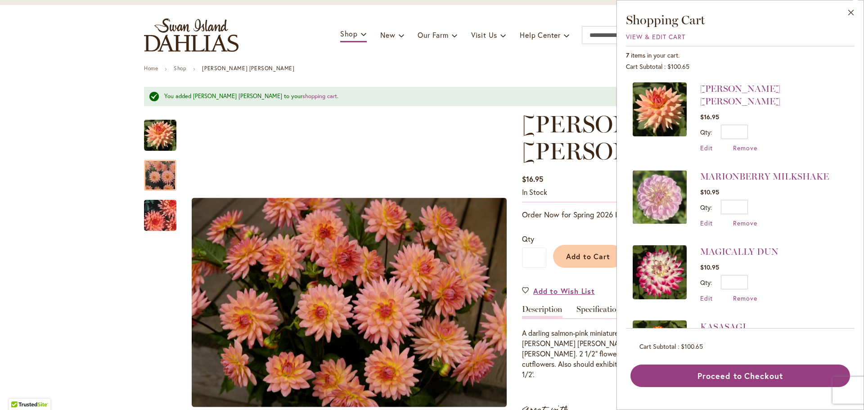
click at [565, 18] on div "Toggle Nav Shop Dahlia Tubers Collections Fresh Cut Dahlias Gardening Supplies …" at bounding box center [432, 35] width 594 height 60
